Goal: Transaction & Acquisition: Download file/media

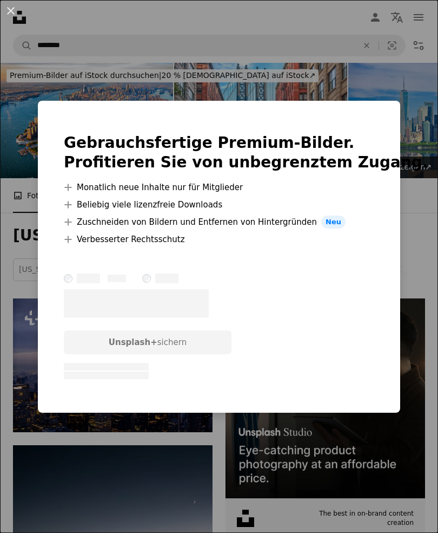
scroll to position [5743, 0]
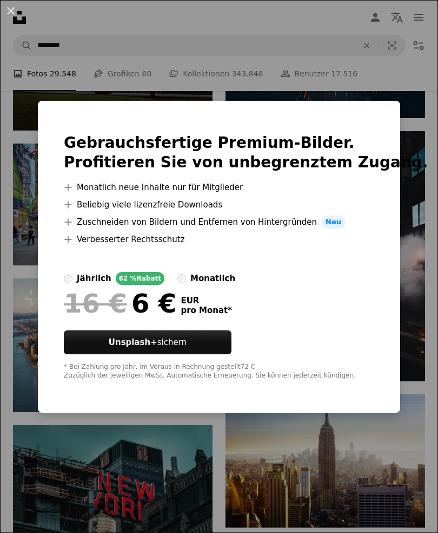
click at [381, 466] on div "An X shape Gebrauchsfertige Premium-Bilder. Profitieren Sie von unbegrenztem Zu…" at bounding box center [219, 266] width 438 height 533
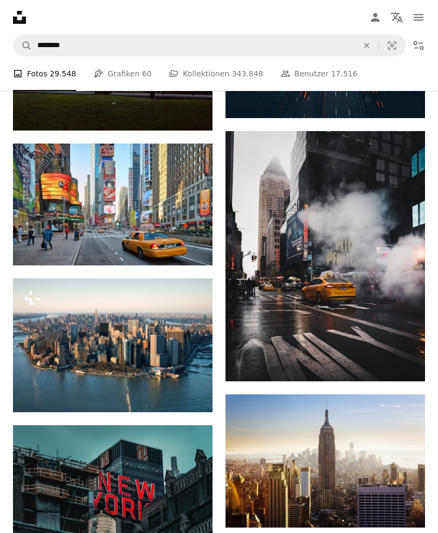
click at [405, 511] on icon "Herunterladen" at bounding box center [404, 507] width 7 height 8
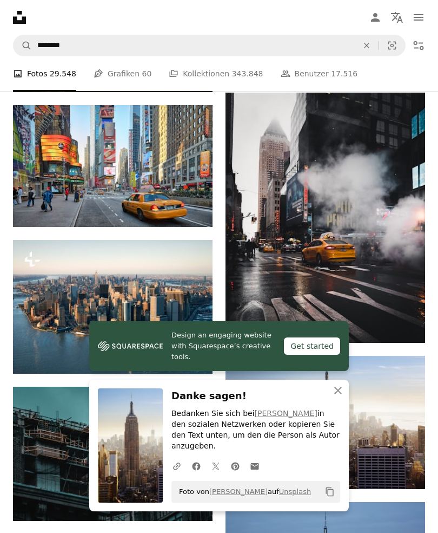
click at [336, 397] on icon "An X shape" at bounding box center [338, 390] width 13 height 13
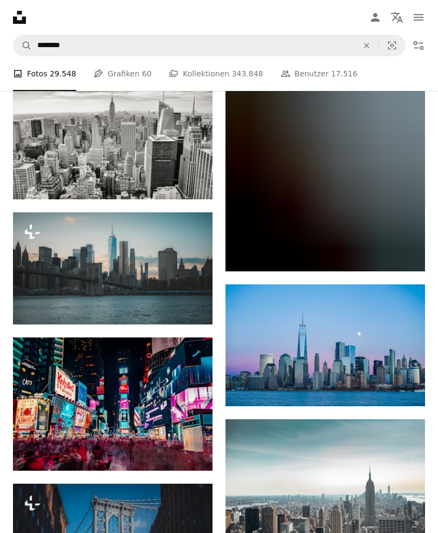
scroll to position [15719, 0]
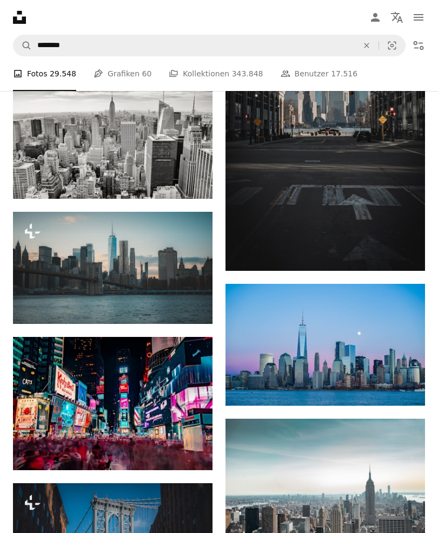
click at [423, 44] on icon "Filters" at bounding box center [418, 45] width 13 height 13
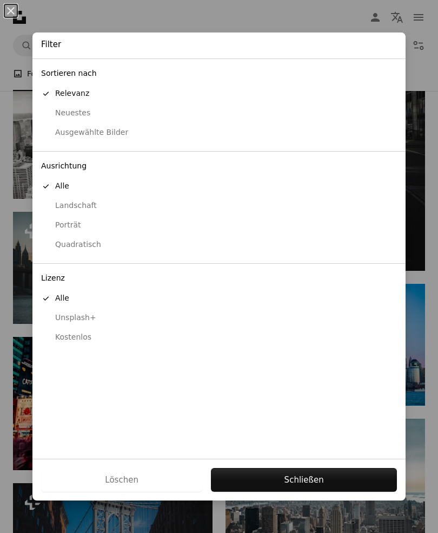
click at [68, 332] on div "Kostenlos" at bounding box center [219, 337] width 356 height 11
click at [346, 491] on button "Anwenden" at bounding box center [303, 480] width 188 height 24
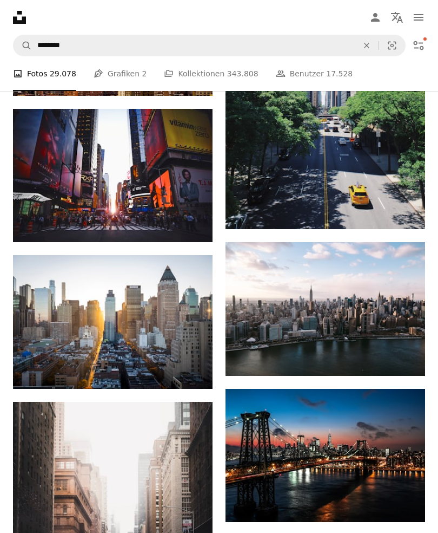
scroll to position [648, 0]
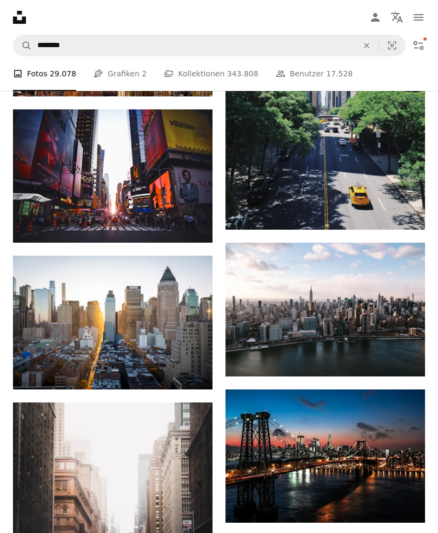
click at [405, 363] on icon "Arrow pointing down" at bounding box center [403, 356] width 9 height 13
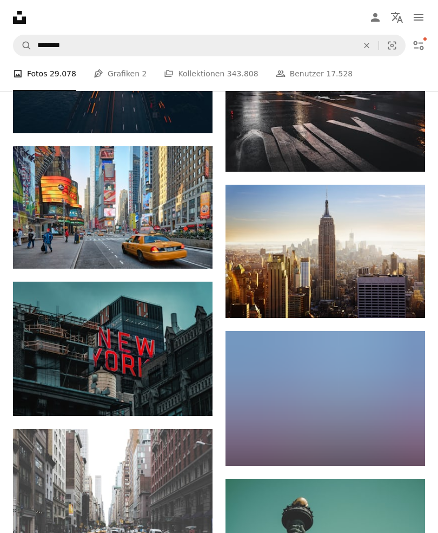
scroll to position [4448, 0]
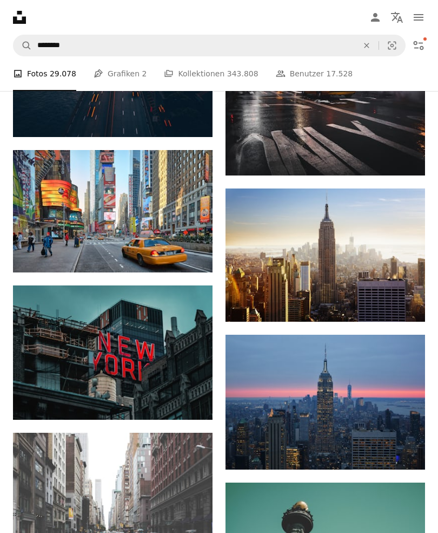
click at [409, 306] on link "Arrow pointing down" at bounding box center [404, 301] width 22 height 17
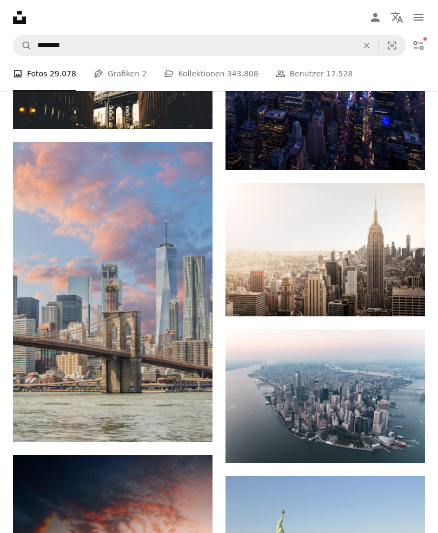
scroll to position [5651, 0]
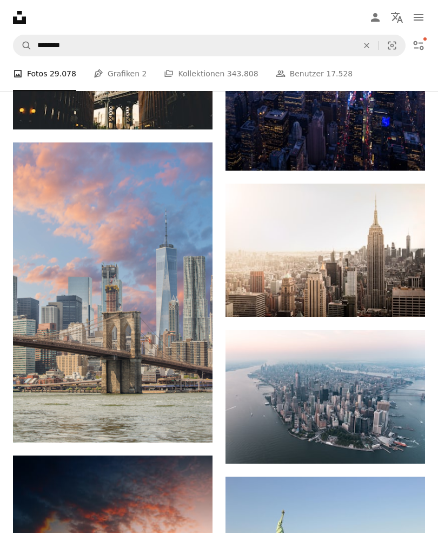
click at [408, 306] on link "Arrow pointing down" at bounding box center [404, 297] width 22 height 17
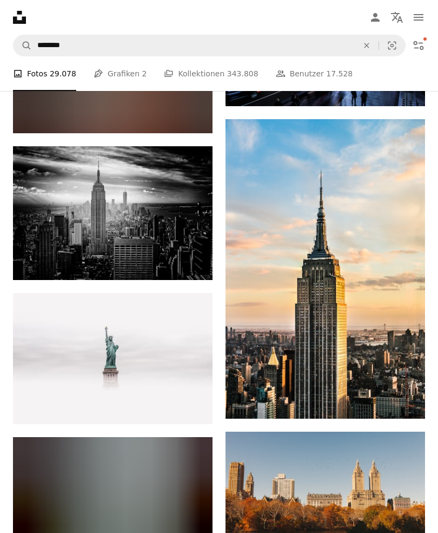
scroll to position [9680, 0]
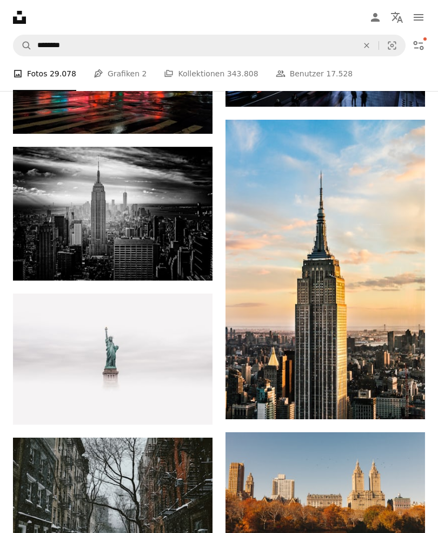
click at [401, 405] on icon "Arrow pointing down" at bounding box center [403, 398] width 9 height 13
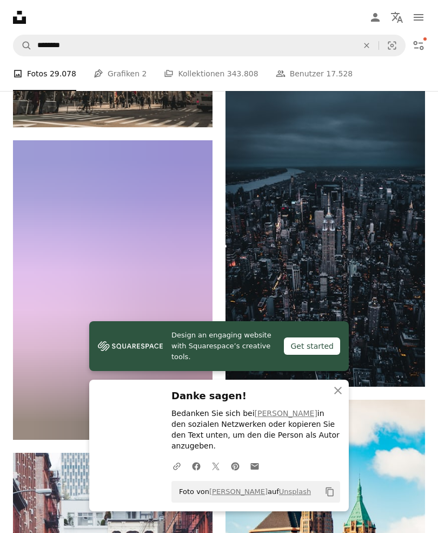
scroll to position [10491, 0]
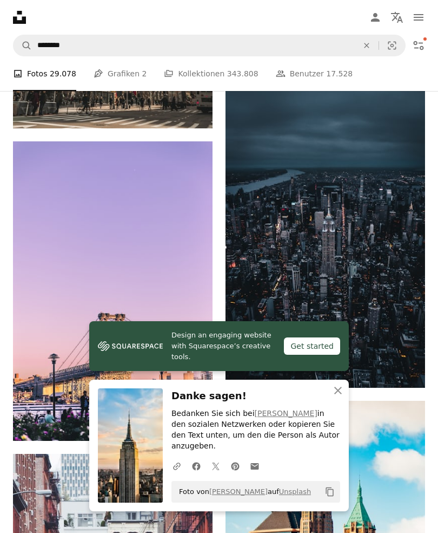
click at [403, 371] on icon "Herunterladen" at bounding box center [404, 368] width 7 height 8
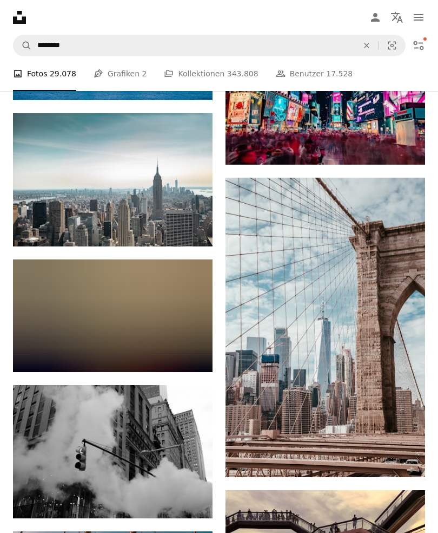
scroll to position [12594, 0]
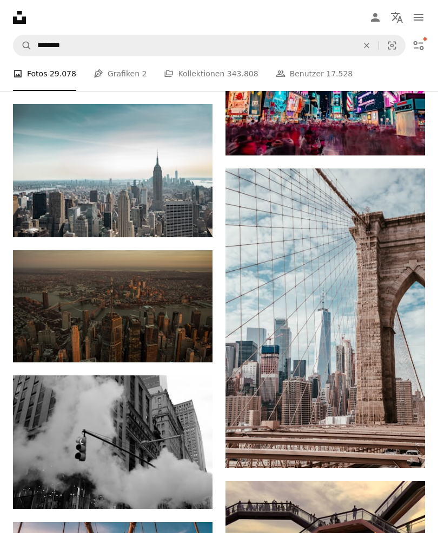
click at [189, 348] on icon "Arrow pointing down" at bounding box center [191, 342] width 9 height 13
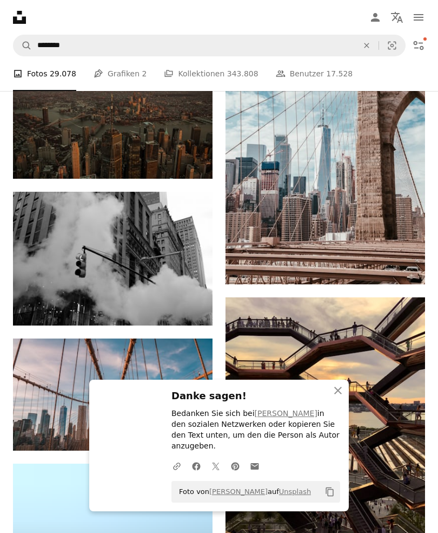
scroll to position [12783, 0]
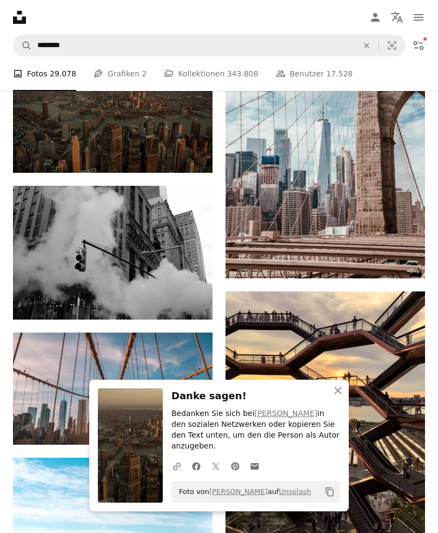
click at [189, 306] on icon "Arrow pointing down" at bounding box center [191, 299] width 9 height 13
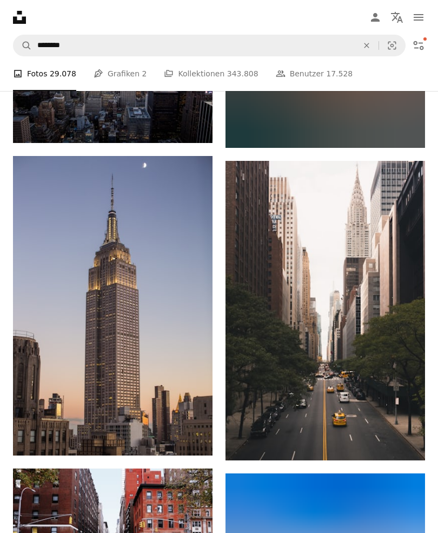
scroll to position [16181, 0]
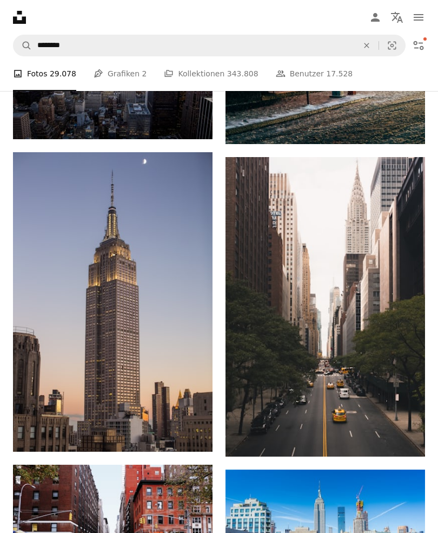
click at [405, 440] on icon "Herunterladen" at bounding box center [404, 436] width 7 height 8
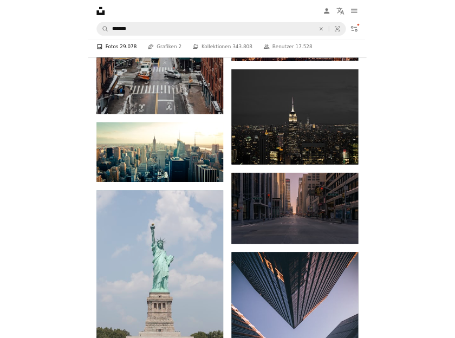
scroll to position [21790, 0]
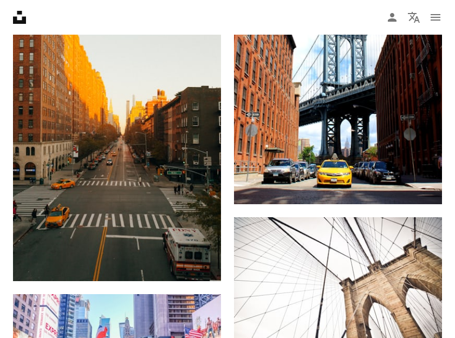
click at [268, 19] on nav "Unsplash logo Unsplash-Startseite A photo Pen Tool A compass A stack of folders…" at bounding box center [227, 17] width 455 height 35
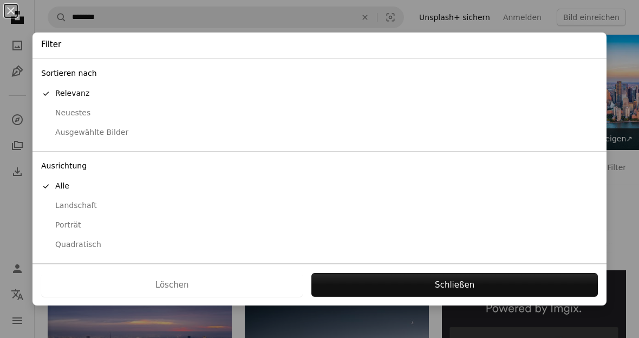
click at [438, 23] on div "An X shape Filter Sortieren nach A checkmark Relevanz Neuestes Ausgewählte Bild…" at bounding box center [319, 169] width 639 height 338
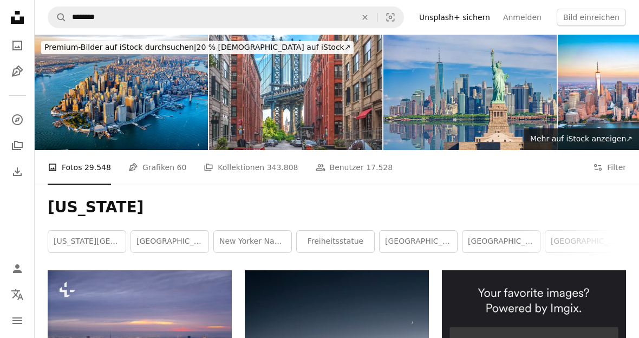
click at [377, 19] on icon "An X shape" at bounding box center [365, 17] width 24 height 9
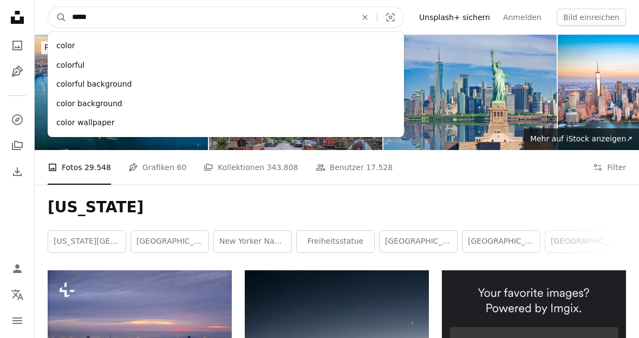
type input "*****"
click at [57, 17] on button "A magnifying glass" at bounding box center [57, 17] width 18 height 21
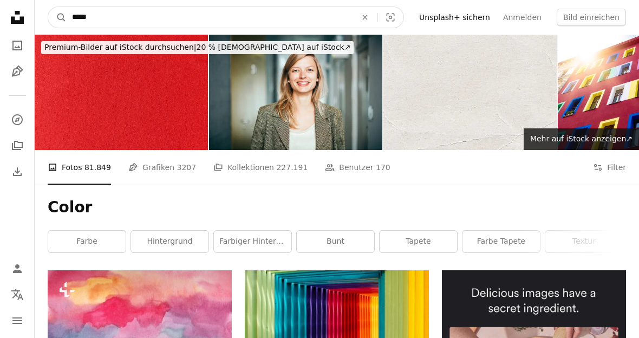
click at [298, 21] on input "*****" at bounding box center [210, 17] width 286 height 21
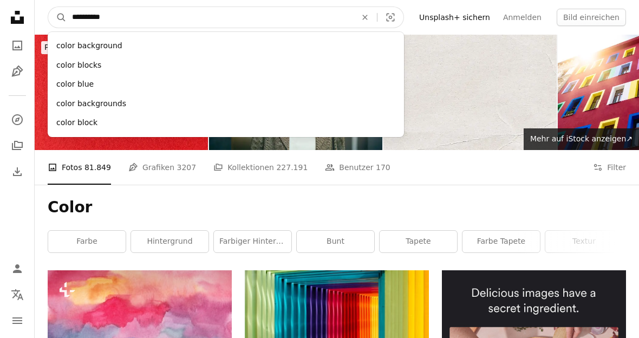
type input "**********"
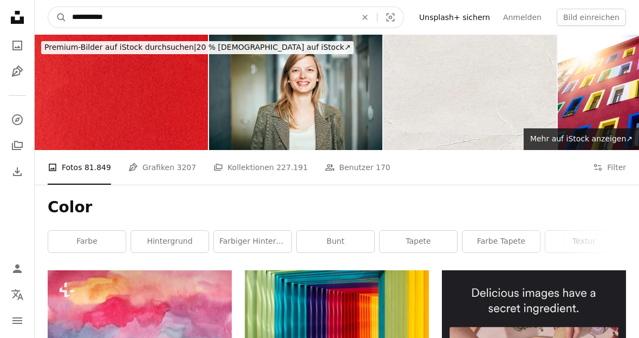
click at [57, 17] on button "A magnifying glass" at bounding box center [57, 17] width 18 height 21
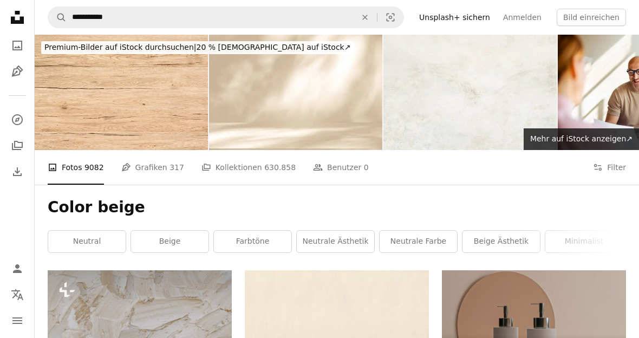
click at [438, 244] on link "beige Ästhetik" at bounding box center [500, 242] width 77 height 22
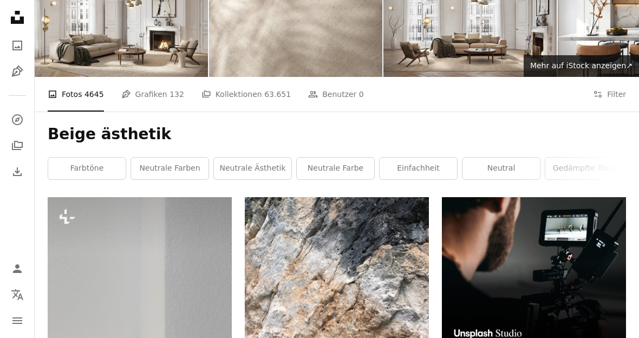
scroll to position [70, 0]
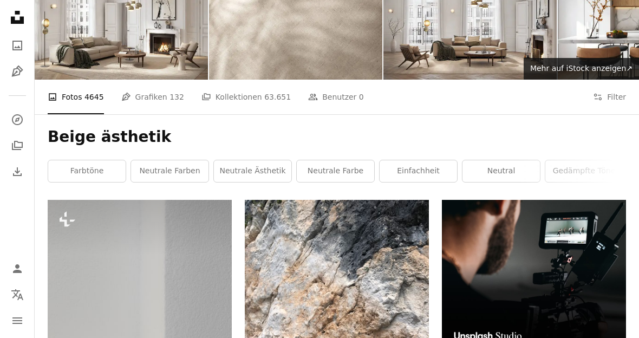
click at [438, 100] on button "Filters Filter" at bounding box center [609, 97] width 33 height 35
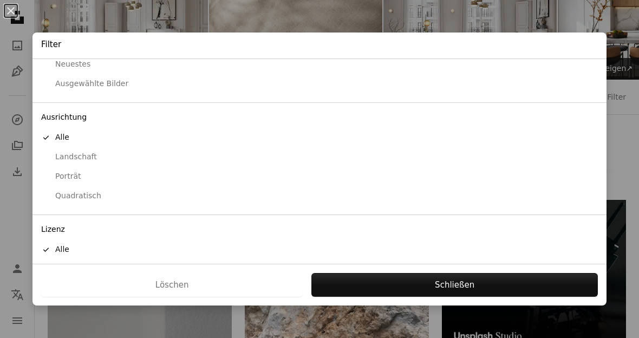
scroll to position [48, 0]
click at [70, 284] on div "Kostenlos" at bounding box center [319, 289] width 556 height 11
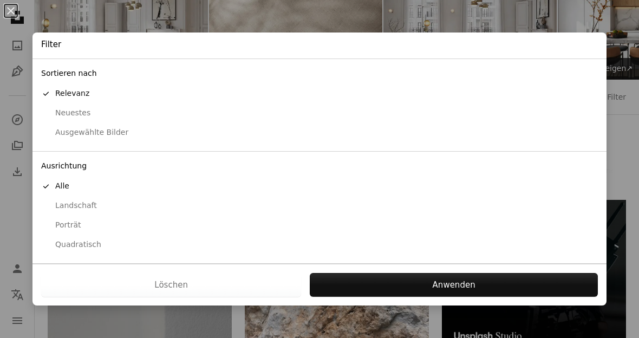
scroll to position [0, 0]
click at [438, 297] on button "Anwenden" at bounding box center [454, 285] width 288 height 24
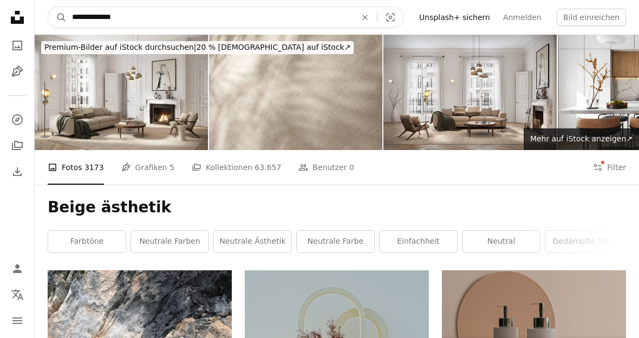
click at [318, 22] on input "**********" at bounding box center [210, 17] width 286 height 21
type input "*"
type input "**********"
click at [57, 17] on button "A magnifying glass" at bounding box center [57, 17] width 18 height 21
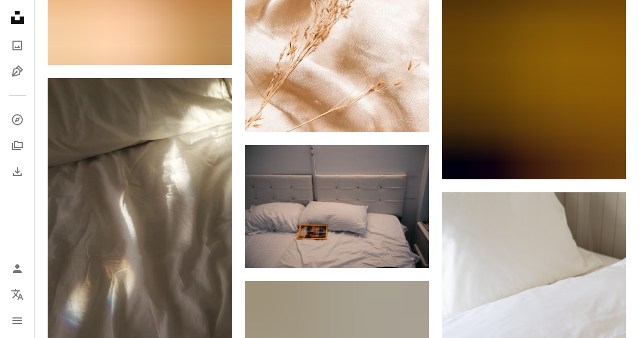
scroll to position [1500, 0]
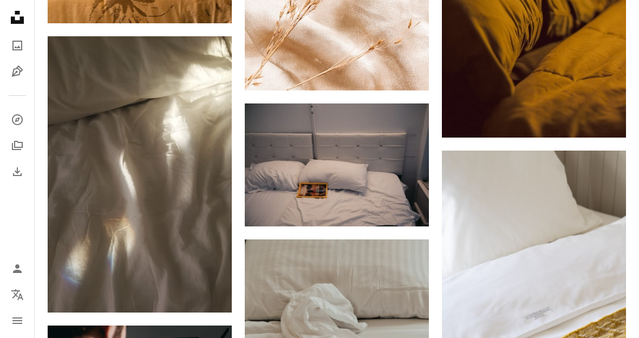
click at [214, 292] on link "Arrow pointing down" at bounding box center [210, 292] width 22 height 17
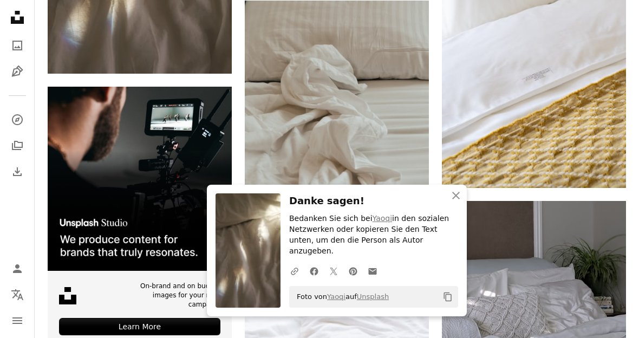
scroll to position [1738, 0]
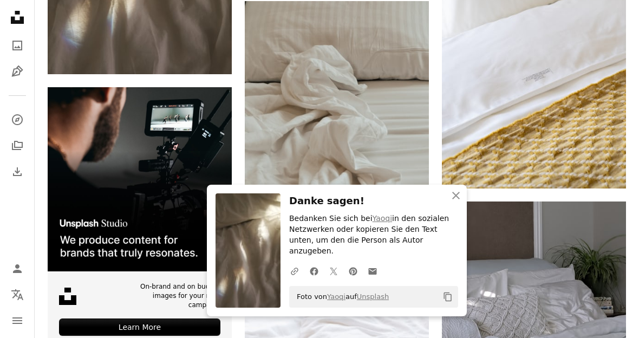
click at [438, 199] on icon "button" at bounding box center [456, 196] width 8 height 8
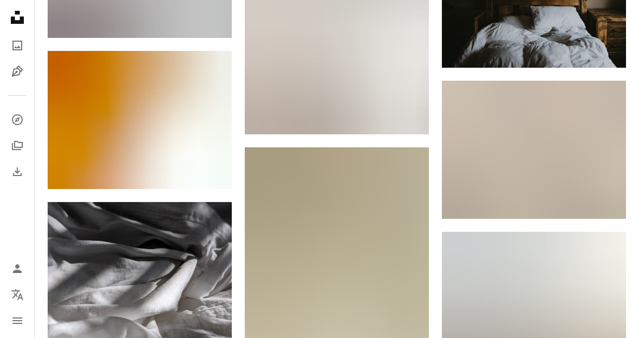
scroll to position [2704, 0]
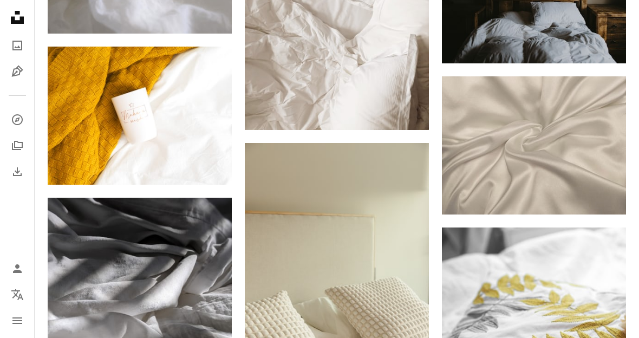
click at [438, 189] on link "Arrow pointing down" at bounding box center [604, 194] width 22 height 17
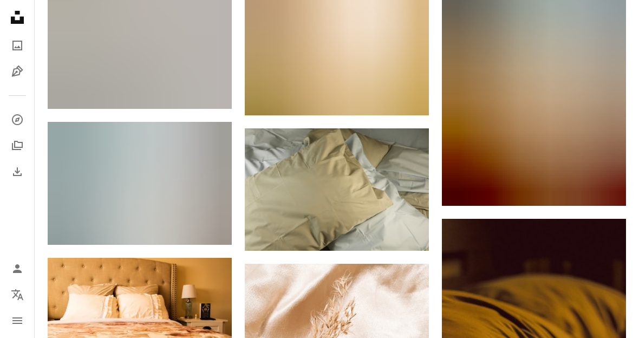
scroll to position [0, 0]
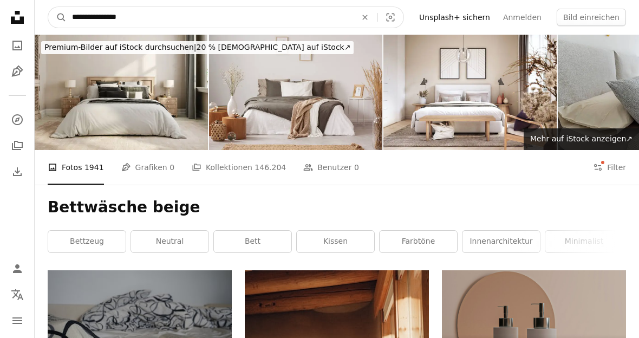
click at [215, 19] on input "**********" at bounding box center [210, 17] width 286 height 21
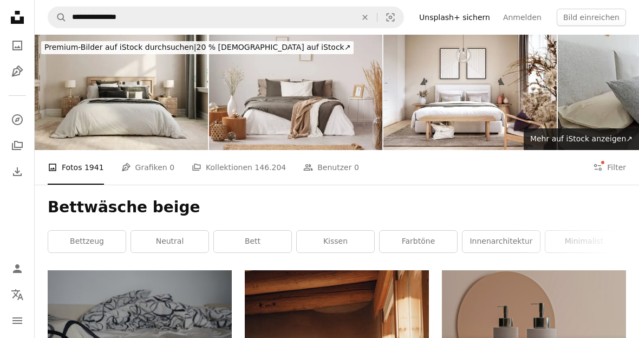
click at [372, 18] on icon "An X shape" at bounding box center [365, 17] width 24 height 9
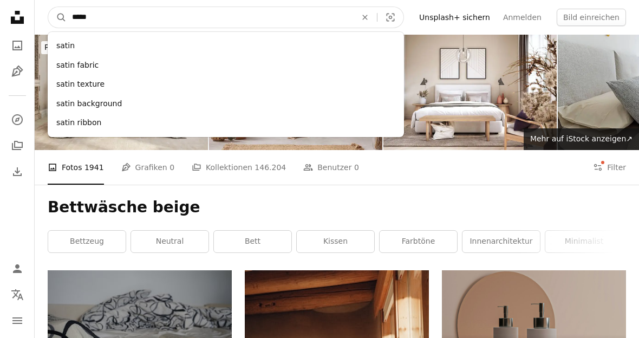
type input "*****"
click at [57, 17] on button "A magnifying glass" at bounding box center [57, 17] width 18 height 21
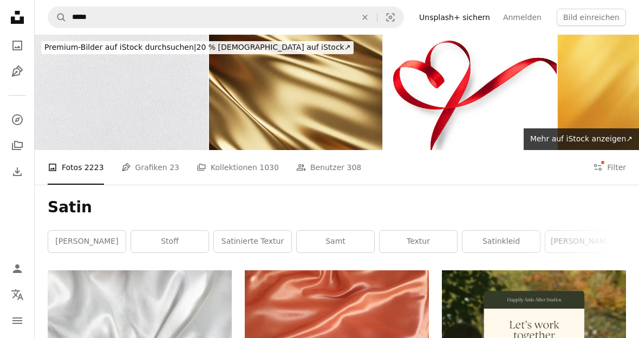
click at [438, 175] on button "Filters Filter" at bounding box center [609, 167] width 33 height 35
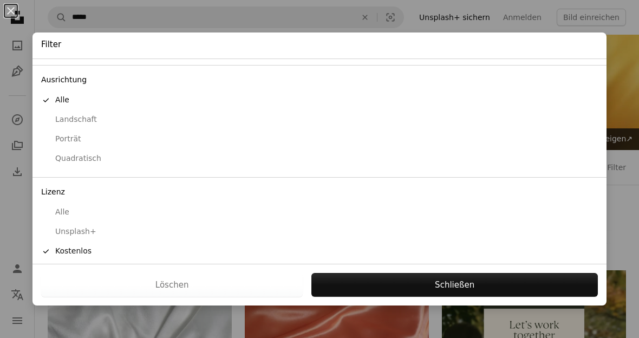
scroll to position [85, 0]
click at [438, 283] on button "Schließen" at bounding box center [454, 285] width 286 height 24
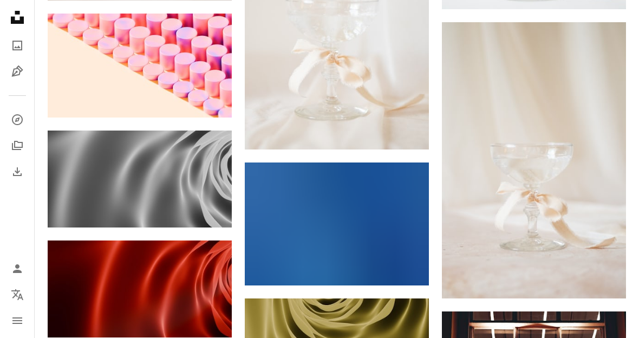
scroll to position [7837, 0]
